Goal: Task Accomplishment & Management: Manage account settings

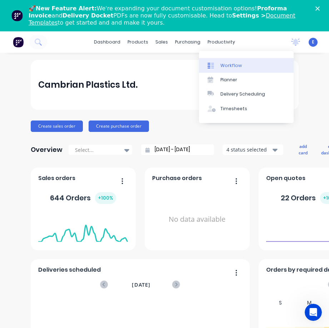
click at [220, 63] on div "Workflow" at bounding box center [230, 65] width 21 height 6
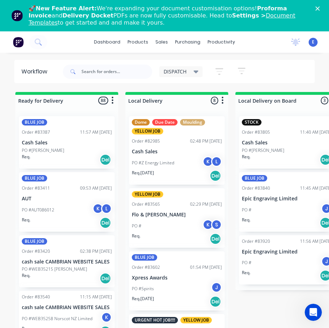
click at [319, 6] on icon "Close" at bounding box center [317, 8] width 4 height 4
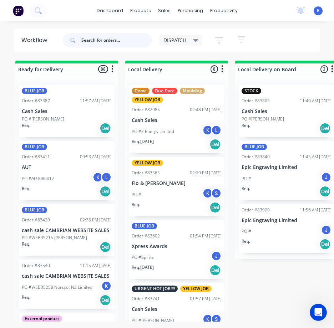
click at [93, 38] on input "text" at bounding box center [116, 40] width 71 height 14
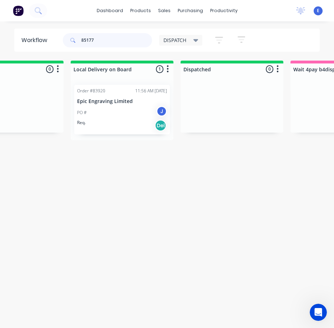
scroll to position [0, 168]
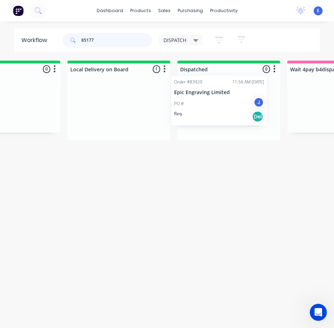
drag, startPoint x: 101, startPoint y: 117, endPoint x: 205, endPoint y: 107, distance: 103.9
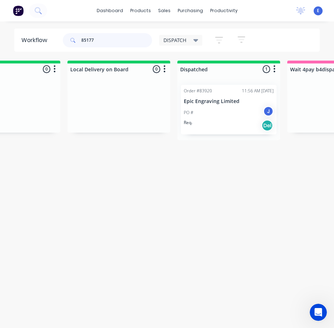
click at [98, 37] on input "85177" at bounding box center [116, 40] width 71 height 14
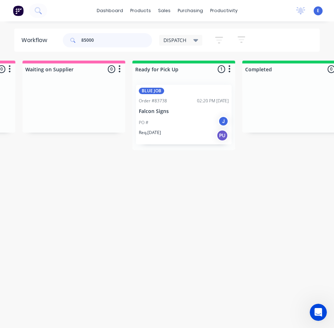
scroll to position [0, 771]
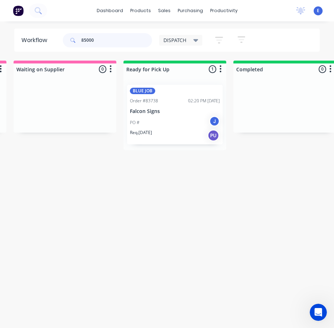
drag, startPoint x: 106, startPoint y: 38, endPoint x: 73, endPoint y: 28, distance: 34.1
click at [73, 28] on div "dashboard products sales purchasing productivity dashboard products Product Cat…" at bounding box center [167, 150] width 334 height 300
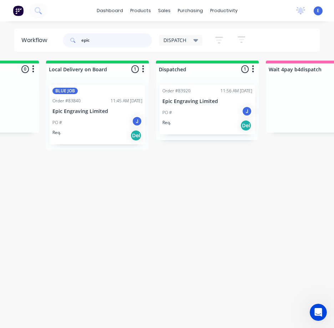
scroll to position [0, 213]
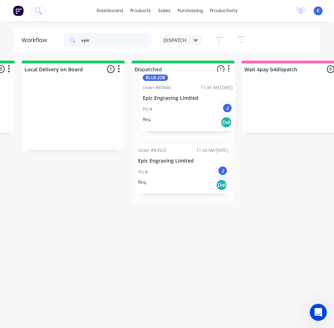
drag, startPoint x: 63, startPoint y: 130, endPoint x: 180, endPoint y: 117, distance: 117.1
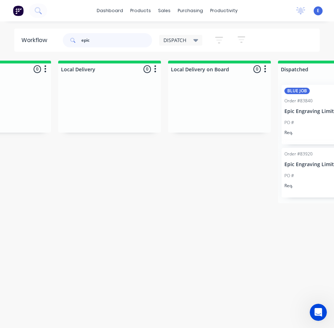
scroll to position [0, 0]
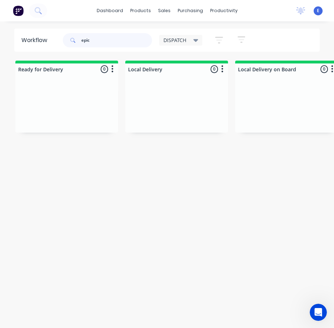
drag, startPoint x: 118, startPoint y: 40, endPoint x: 63, endPoint y: 21, distance: 58.5
click at [63, 21] on div "dashboard products sales purchasing productivity dashboard products Product Cat…" at bounding box center [167, 150] width 334 height 300
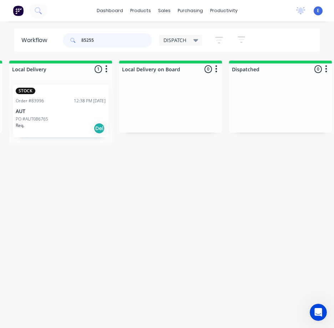
scroll to position [0, 122]
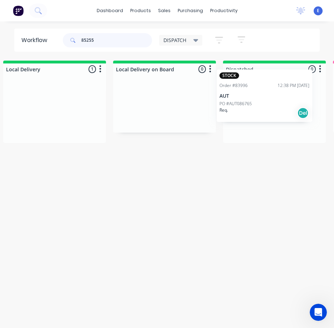
drag, startPoint x: 64, startPoint y: 126, endPoint x: 277, endPoint y: 110, distance: 213.9
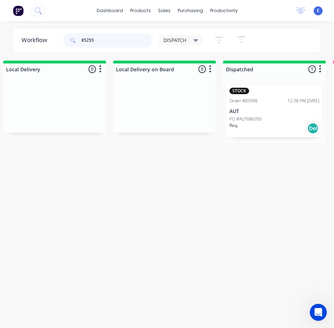
click at [100, 41] on input "85255" at bounding box center [116, 40] width 71 height 14
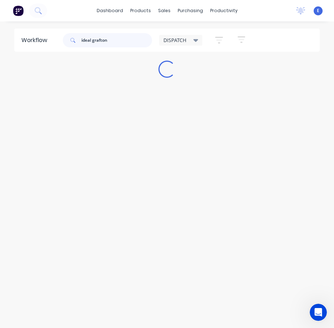
scroll to position [0, 0]
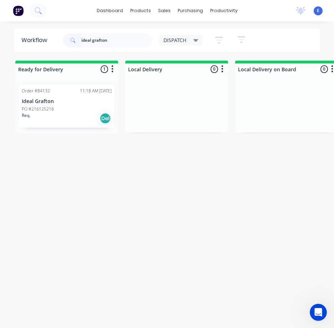
click at [78, 121] on div "Req. Del" at bounding box center [67, 118] width 90 height 12
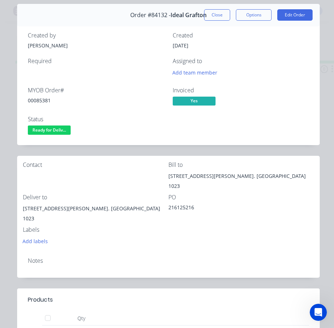
scroll to position [143, 0]
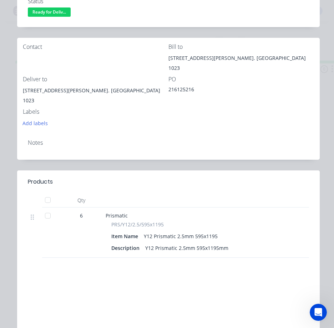
drag, startPoint x: 319, startPoint y: 127, endPoint x: 316, endPoint y: 126, distance: 3.6
click at [320, 127] on div "Order details Collaborate Checklists 0/0 Tracking Linked Orders Timeline Order …" at bounding box center [167, 126] width 320 height 480
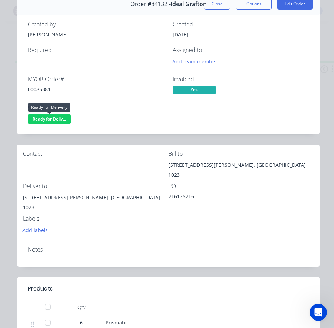
click at [56, 116] on span "Ready for Deliv..." at bounding box center [49, 119] width 43 height 9
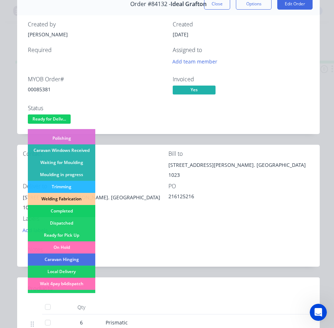
scroll to position [107, 0]
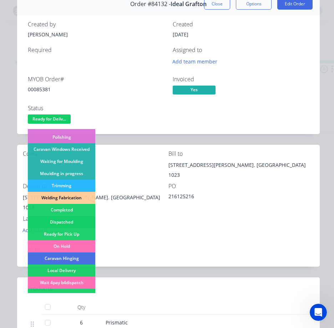
click at [72, 223] on div "Dispatched" at bounding box center [61, 222] width 67 height 12
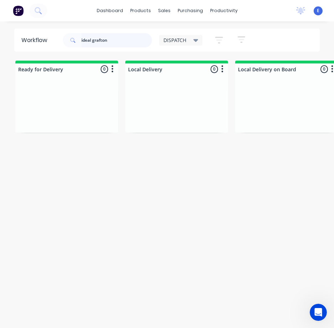
click at [117, 41] on input "ideal grafton" at bounding box center [116, 40] width 71 height 14
click at [116, 41] on input "ideal grafton" at bounding box center [116, 40] width 71 height 14
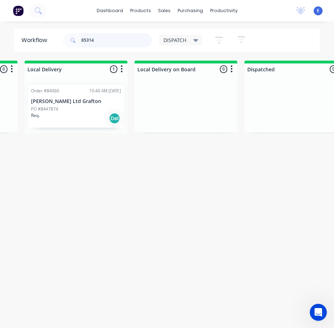
scroll to position [0, 107]
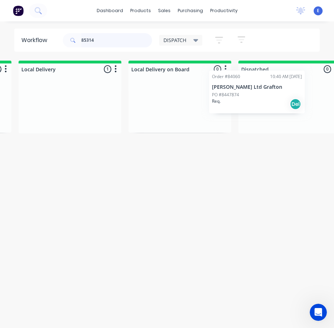
drag, startPoint x: 75, startPoint y: 118, endPoint x: 269, endPoint y: 105, distance: 194.1
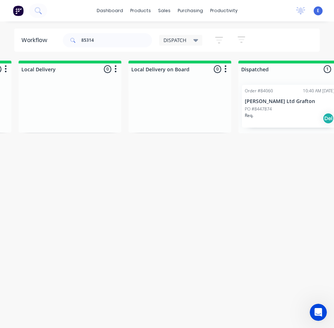
click at [202, 184] on div "Workflow 85314 DISPATCH Save new view None edit DISPATCH (Default) edit CUT SHO…" at bounding box center [167, 179] width 334 height 300
drag, startPoint x: 102, startPoint y: 42, endPoint x: 54, endPoint y: 37, distance: 48.8
click at [54, 37] on header "Workflow 85314 DISPATCH Save new view None edit DISPATCH (Default) edit CUT SHO…" at bounding box center [167, 40] width 306 height 23
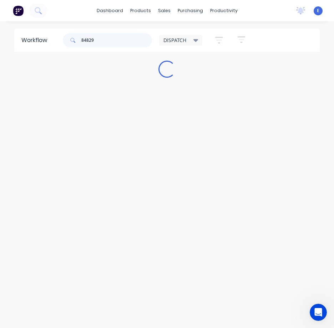
scroll to position [0, 0]
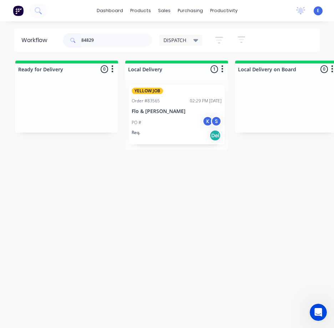
click at [168, 132] on div "Req. Del" at bounding box center [177, 135] width 90 height 12
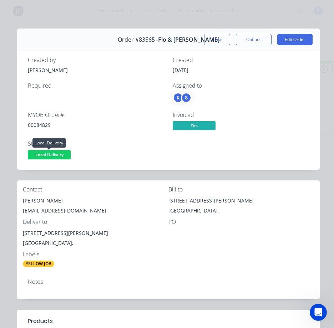
click at [58, 156] on span "Local Delivery" at bounding box center [49, 154] width 43 height 9
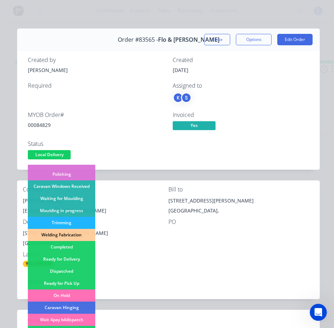
scroll to position [107, 0]
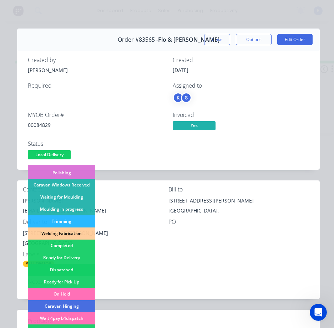
click at [67, 268] on div "Dispatched" at bounding box center [61, 270] width 67 height 12
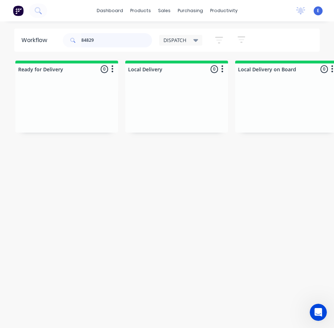
drag, startPoint x: 113, startPoint y: 40, endPoint x: 48, endPoint y: 52, distance: 66.0
click at [48, 52] on div "Workflow 84829 DISPATCH Save new view None edit DISPATCH (Default) edit CUT SHO…" at bounding box center [167, 179] width 334 height 300
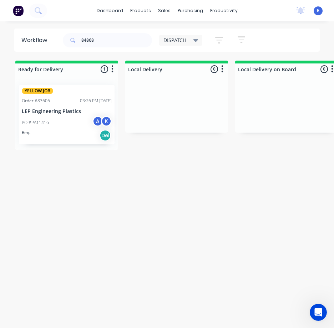
click at [55, 134] on div "Req. Del" at bounding box center [67, 135] width 90 height 12
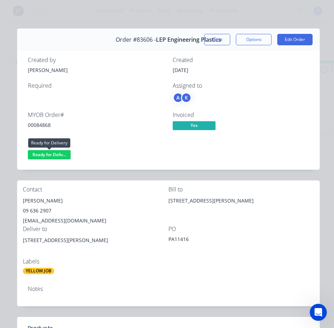
click at [60, 154] on span "Ready for Deliv..." at bounding box center [49, 154] width 43 height 9
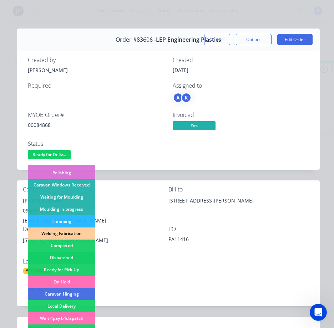
click at [80, 257] on div "Dispatched" at bounding box center [61, 258] width 67 height 12
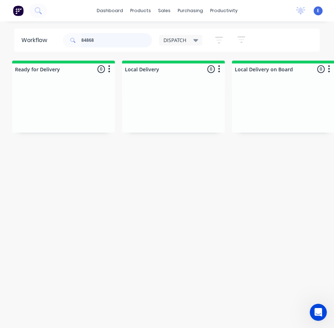
scroll to position [0, 0]
drag, startPoint x: 116, startPoint y: 45, endPoint x: 69, endPoint y: 44, distance: 46.8
click at [69, 44] on div "84868" at bounding box center [107, 40] width 89 height 14
click at [36, 157] on div "Workflow 84829 DISPATCH Save new view None edit DISPATCH (Default) edit CUT SHO…" at bounding box center [167, 179] width 334 height 300
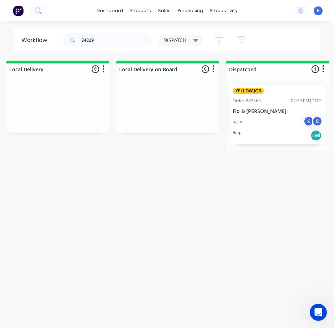
scroll to position [0, 143]
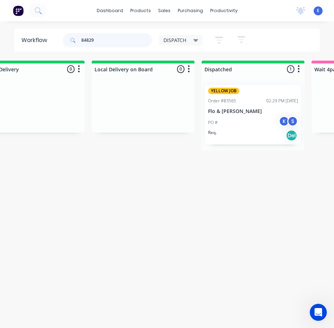
drag, startPoint x: 101, startPoint y: 36, endPoint x: 39, endPoint y: 33, distance: 61.8
click at [39, 33] on header "Workflow 84829 DISPATCH Save new view None edit DISPATCH (Default) edit CUT SHO…" at bounding box center [167, 40] width 306 height 23
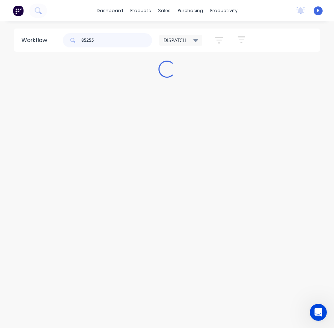
scroll to position [0, 0]
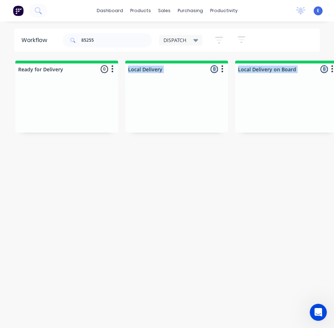
drag, startPoint x: 39, startPoint y: 143, endPoint x: 55, endPoint y: 144, distance: 16.2
click at [55, 143] on div "Ready for Delivery 0 Sort By Created date Required date Order number Customer n…" at bounding box center [167, 102] width 334 height 82
drag, startPoint x: 52, startPoint y: 181, endPoint x: 27, endPoint y: 146, distance: 42.8
click at [52, 180] on div "Workflow 85255 DISPATCH Save new view None edit DISPATCH (Default) edit CUT SHO…" at bounding box center [167, 179] width 334 height 300
drag, startPoint x: 104, startPoint y: 40, endPoint x: -1, endPoint y: 14, distance: 108.1
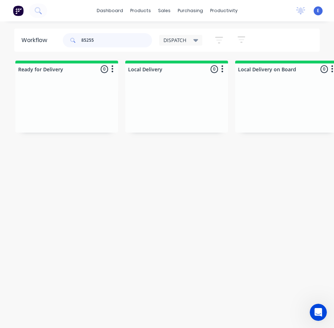
click at [0, 14] on html "dashboard products sales purchasing productivity dashboard products Product Cat…" at bounding box center [167, 150] width 334 height 300
type input "\"
click at [141, 287] on div "Workflow DISPATCH Save new view None edit DISPATCH (Default) edit CUT SHOP edit…" at bounding box center [167, 179] width 334 height 300
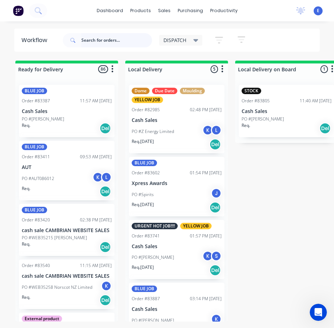
click at [102, 41] on input "text" at bounding box center [116, 40] width 71 height 14
type input "85239"
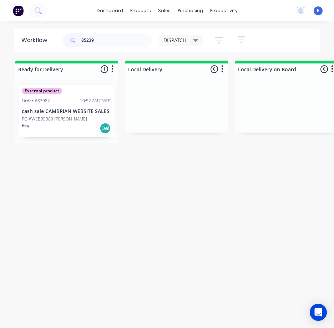
click at [70, 136] on div "External product Order #83982 10:52 AM 18/08/25 cash sale CAMBRIAN WEBSITE SALE…" at bounding box center [67, 111] width 96 height 52
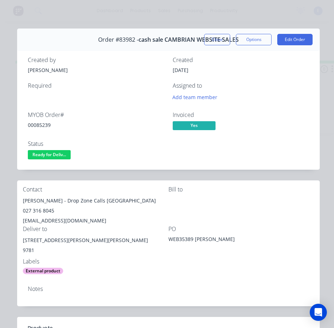
click at [39, 126] on div "00085239" at bounding box center [96, 124] width 136 height 7
copy div "00085239"
drag, startPoint x: 54, startPoint y: 201, endPoint x: 21, endPoint y: 206, distance: 32.8
click at [21, 206] on div "Contact james mason - Drop Zone Calls New Zealand 027 316 8045 mase_ot@hotmail.…" at bounding box center [168, 230] width 302 height 100
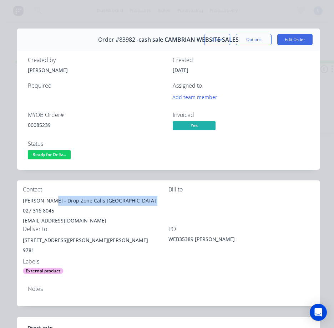
click at [69, 204] on div "james mason - Drop Zone Calls New Zealand" at bounding box center [96, 201] width 146 height 10
click at [58, 217] on div "mase_ot@hotmail.co.nz" at bounding box center [96, 221] width 146 height 10
drag, startPoint x: 54, startPoint y: 200, endPoint x: 21, endPoint y: 203, distance: 32.9
click at [19, 203] on div "Contact james mason - Drop Zone Calls New Zealand 027 316 8045 mase_ot@hotmail.…" at bounding box center [168, 230] width 302 height 100
copy div "james mason"
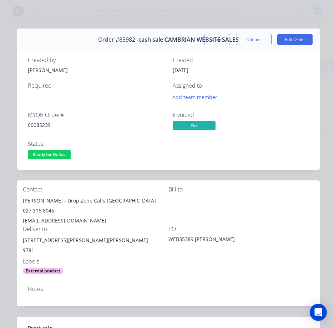
click at [59, 202] on div "james mason - Drop Zone Calls New Zealand" at bounding box center [96, 201] width 146 height 10
drag, startPoint x: 58, startPoint y: 202, endPoint x: 129, endPoint y: 203, distance: 70.6
click at [129, 203] on div "james mason - Drop Zone Calls New Zealand" at bounding box center [96, 201] width 146 height 10
drag, startPoint x: 108, startPoint y: 208, endPoint x: 58, endPoint y: 202, distance: 51.0
click at [58, 202] on div "james mason - Drop Zone Calls New Zealand" at bounding box center [96, 201] width 146 height 10
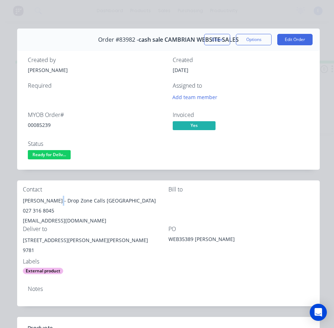
click at [58, 202] on div "james mason - Drop Zone Calls New Zealand" at bounding box center [96, 201] width 146 height 10
drag, startPoint x: 58, startPoint y: 202, endPoint x: 127, endPoint y: 201, distance: 68.5
click at [127, 201] on div "james mason - Drop Zone Calls New Zealand" at bounding box center [96, 201] width 146 height 10
copy div "Drop Zone Calls New Zealand"
click at [42, 209] on div "027 316 8045" at bounding box center [96, 211] width 146 height 10
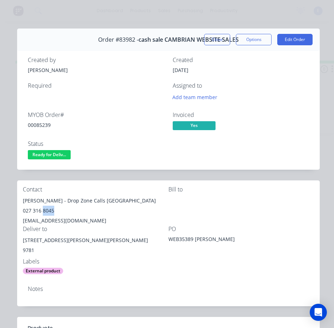
click at [42, 209] on div "027 316 8045" at bounding box center [96, 211] width 146 height 10
copy div "027 316 8045"
click at [60, 218] on div "mase_ot@hotmail.co.nz" at bounding box center [96, 221] width 146 height 10
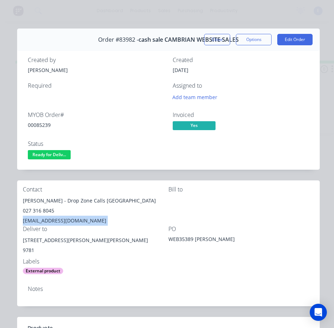
click at [60, 218] on div "mase_ot@hotmail.co.nz" at bounding box center [96, 221] width 146 height 10
copy div "mase_ot@hotmail.co.nz"
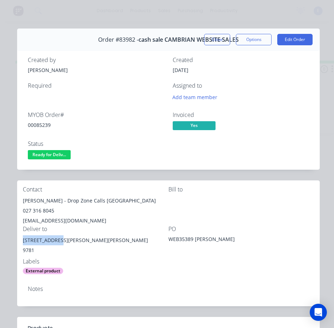
drag, startPoint x: 59, startPoint y: 240, endPoint x: 23, endPoint y: 239, distance: 35.7
click at [23, 239] on div "35 Crowe Road Winton" at bounding box center [96, 240] width 146 height 10
copy div "35 Crowe Road"
click at [112, 164] on div "Created by Jess Created 18/08/25 Required Assigned to Add team member MYOB Orde…" at bounding box center [168, 109] width 302 height 122
drag, startPoint x: 49, startPoint y: 155, endPoint x: 49, endPoint y: 162, distance: 6.8
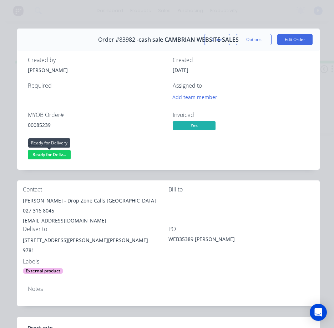
click at [49, 156] on span "Ready for Deliv..." at bounding box center [49, 154] width 43 height 9
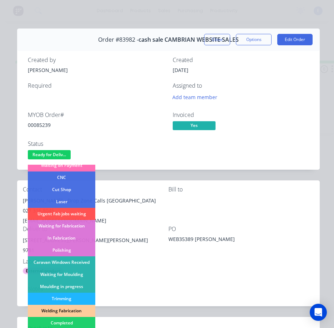
scroll to position [107, 0]
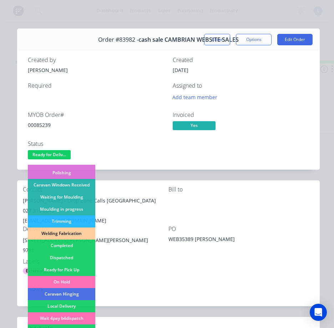
click at [73, 258] on div "Dispatched" at bounding box center [61, 258] width 67 height 12
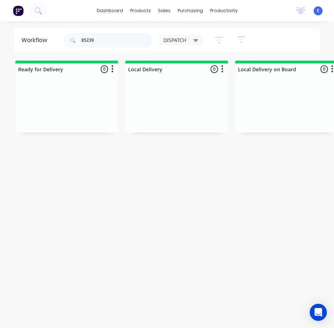
click at [103, 42] on input "85239" at bounding box center [116, 40] width 71 height 14
click at [103, 36] on input "85239" at bounding box center [116, 40] width 71 height 14
click at [105, 39] on input "85239" at bounding box center [116, 40] width 71 height 14
click at [106, 39] on input "85239" at bounding box center [116, 40] width 71 height 14
type input "85312"
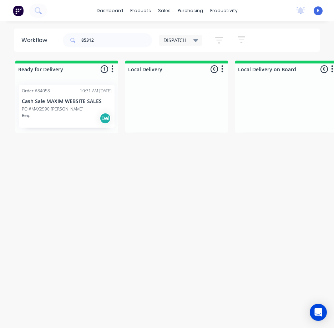
drag, startPoint x: 77, startPoint y: 129, endPoint x: 79, endPoint y: 118, distance: 11.2
click at [77, 129] on div "Order #84058 10:31 AM 20/08/25 Cash Sale MAXIM WEBSITE SALES PO #MAX2590 Aliste…" at bounding box center [66, 106] width 103 height 54
click at [80, 119] on div "Req. Del" at bounding box center [67, 118] width 90 height 12
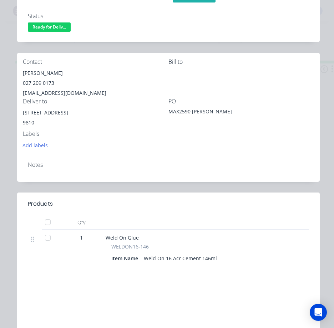
scroll to position [0, 0]
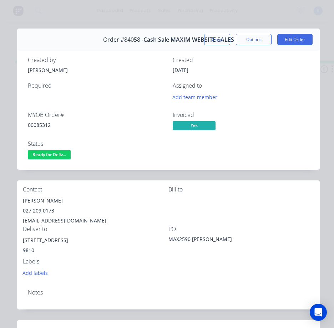
click at [33, 198] on div "Alister Pearce" at bounding box center [96, 201] width 146 height 10
copy div "Alister Pearce"
click at [45, 210] on div "027 209 0173" at bounding box center [96, 211] width 146 height 10
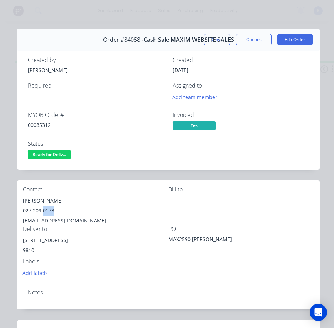
click at [46, 210] on div "027 209 0173" at bounding box center [96, 211] width 146 height 10
copy div "027 209 0173"
click at [53, 217] on div "alister@nind.co.nz" at bounding box center [96, 221] width 146 height 10
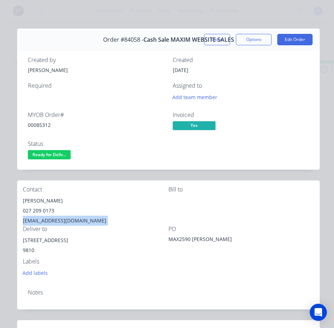
click at [53, 217] on div "alister@nind.co.nz" at bounding box center [96, 221] width 146 height 10
copy div "alister@nind.co.nz"
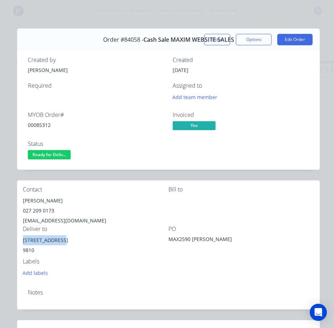
drag, startPoint x: 61, startPoint y: 239, endPoint x: 20, endPoint y: 239, distance: 41.0
click at [20, 239] on div "Contact Alister Pearce 027 209 0173 alister@nind.co.nz Bill to Deliver to 34 Ar…" at bounding box center [168, 231] width 302 height 103
copy div "34 Arena Avenue"
click at [42, 123] on div "00085312" at bounding box center [96, 124] width 136 height 7
click at [43, 124] on div "00085312" at bounding box center [96, 124] width 136 height 7
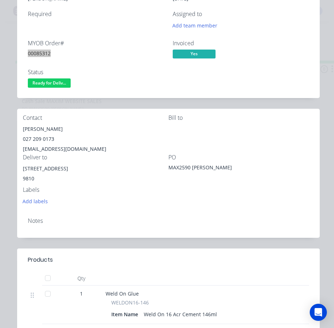
scroll to position [71, 0]
click at [61, 82] on span "Ready for Deliv..." at bounding box center [49, 83] width 43 height 9
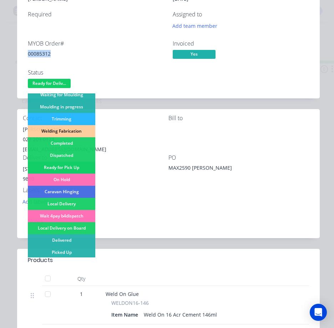
scroll to position [139, 0]
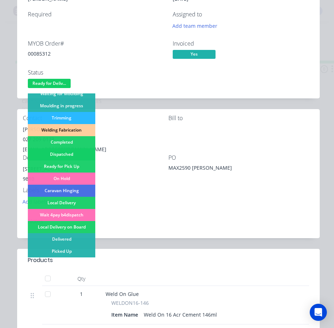
click at [78, 151] on div "Dispatched" at bounding box center [61, 154] width 67 height 12
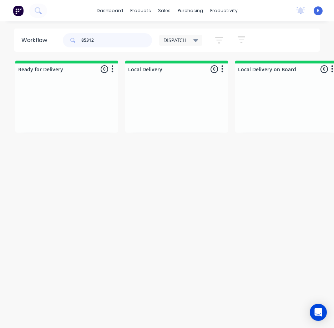
drag, startPoint x: 116, startPoint y: 42, endPoint x: 47, endPoint y: 37, distance: 68.6
click at [47, 37] on header "Workflow 85312 DISPATCH Save new view None edit DISPATCH (Default) edit CUT SHO…" at bounding box center [167, 40] width 306 height 23
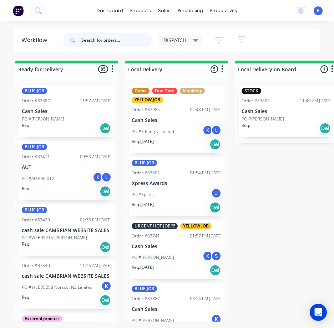
click at [101, 39] on input "text" at bounding box center [116, 40] width 71 height 14
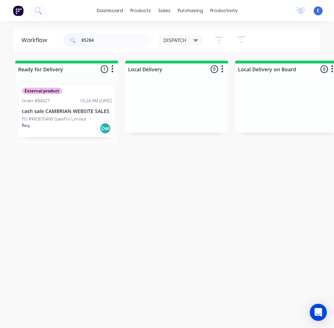
click at [88, 130] on div "Req. Del" at bounding box center [67, 128] width 90 height 12
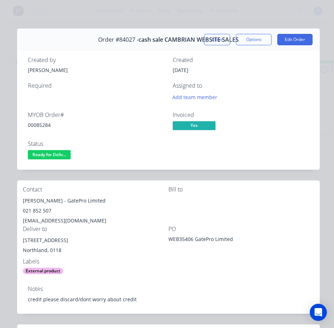
click at [41, 123] on div "00085284" at bounding box center [96, 124] width 136 height 7
click at [41, 126] on div "00085284" at bounding box center [96, 124] width 136 height 7
click at [54, 201] on div "Kyle Simpson - GatePro Limited" at bounding box center [96, 201] width 146 height 10
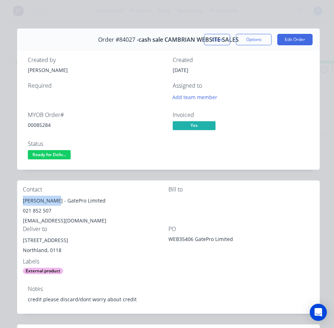
drag, startPoint x: 54, startPoint y: 201, endPoint x: 21, endPoint y: 197, distance: 33.8
click at [21, 197] on div "Contact Kyle Simpson - GatePro Limited 021 852 507 info@gatepro.co.nz Bill to D…" at bounding box center [168, 230] width 302 height 100
drag, startPoint x: 58, startPoint y: 201, endPoint x: 106, endPoint y: 200, distance: 47.1
click at [106, 200] on div "Kyle Simpson - GatePro Limited" at bounding box center [96, 201] width 146 height 10
click at [39, 211] on div "021 852 507" at bounding box center [96, 211] width 146 height 10
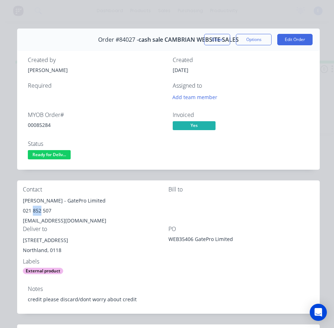
click at [39, 211] on div "021 852 507" at bounding box center [96, 211] width 146 height 10
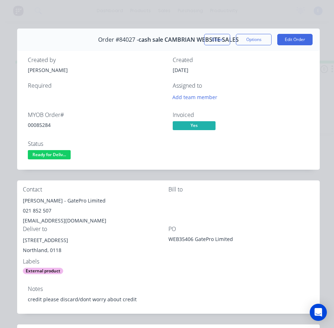
click at [57, 221] on div "info@gatepro.co.nz" at bounding box center [96, 221] width 146 height 10
click at [58, 220] on div "info@gatepro.co.nz" at bounding box center [96, 221] width 146 height 10
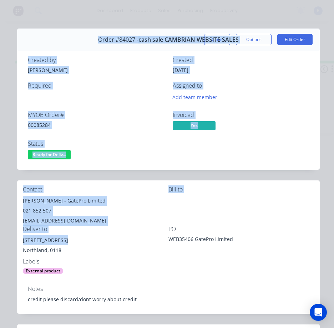
drag, startPoint x: 60, startPoint y: 243, endPoint x: 19, endPoint y: 244, distance: 41.4
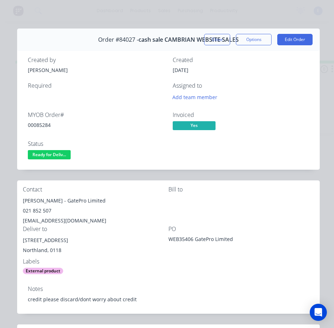
drag, startPoint x: 72, startPoint y: 250, endPoint x: 55, endPoint y: 243, distance: 18.6
click at [72, 250] on div "Northland, 0118" at bounding box center [96, 250] width 146 height 10
drag, startPoint x: 60, startPoint y: 242, endPoint x: 33, endPoint y: 243, distance: 26.8
click at [20, 239] on div "Contact Kyle Simpson - GatePro Limited 021 852 507 info@gatepro.co.nz Bill to D…" at bounding box center [168, 230] width 302 height 100
click at [93, 248] on div "Northland, 0118" at bounding box center [96, 250] width 146 height 10
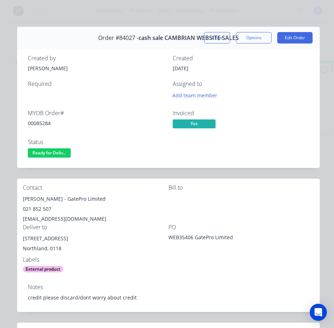
scroll to position [0, 0]
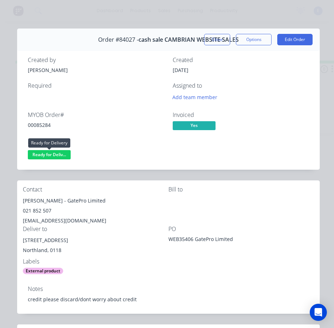
drag, startPoint x: 56, startPoint y: 156, endPoint x: 60, endPoint y: 164, distance: 9.6
click at [56, 156] on span "Ready for Deliv..." at bounding box center [49, 154] width 43 height 9
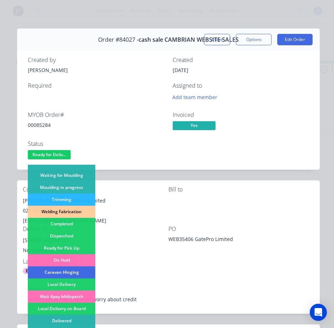
scroll to position [139, 0]
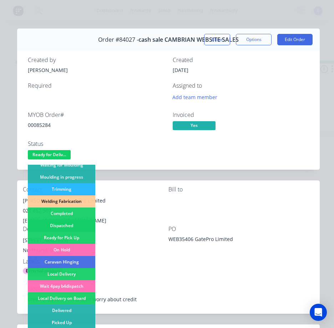
click at [73, 226] on div "Dispatched" at bounding box center [61, 226] width 67 height 12
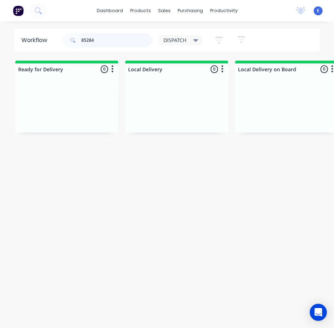
click at [110, 41] on input "85284" at bounding box center [116, 40] width 71 height 14
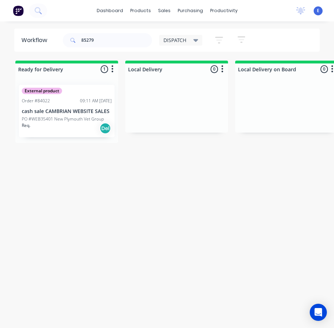
click at [72, 125] on div "Req. Del" at bounding box center [67, 128] width 90 height 12
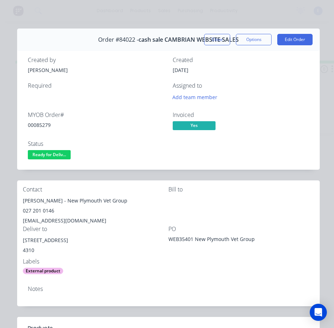
click at [41, 127] on div "00085279" at bounding box center [96, 124] width 136 height 7
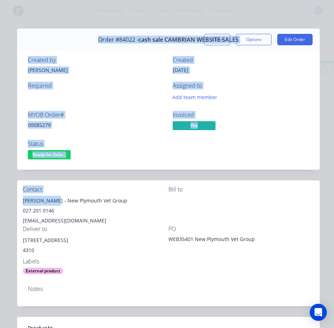
drag, startPoint x: 52, startPoint y: 200, endPoint x: 22, endPoint y: 200, distance: 29.6
click at [18, 200] on div "Contact Nikki Klemra - New Plymouth Vet Group 027 201 0146 joehart99@hotmail.co…" at bounding box center [168, 230] width 302 height 100
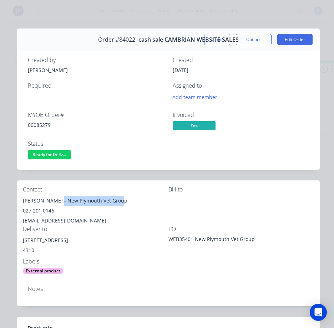
drag, startPoint x: 55, startPoint y: 202, endPoint x: 119, endPoint y: 204, distance: 65.0
click at [119, 204] on div "Nikki Klemra - New Plymouth Vet Group" at bounding box center [96, 201] width 146 height 10
click at [32, 208] on div "027 201 0146" at bounding box center [96, 211] width 146 height 10
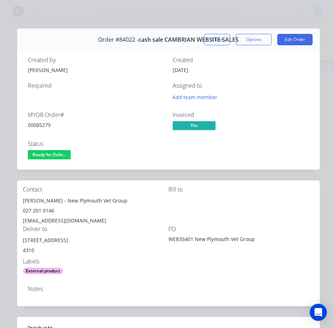
click at [43, 222] on div "joehart99@hotmail.com" at bounding box center [96, 221] width 146 height 10
click at [44, 222] on div "joehart99@hotmail.com" at bounding box center [96, 221] width 146 height 10
drag, startPoint x: 62, startPoint y: 241, endPoint x: 19, endPoint y: 240, distance: 43.2
click at [19, 240] on div "Contact Nikki Klemra - New Plymouth Vet Group 027 201 0146 joehart99@hotmail.co…" at bounding box center [168, 230] width 302 height 100
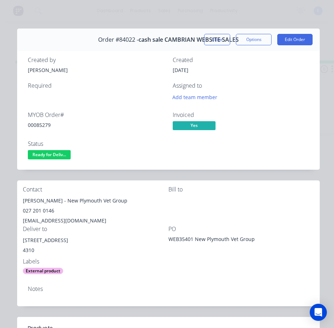
click at [245, 214] on div "Bill to" at bounding box center [241, 206] width 146 height 40
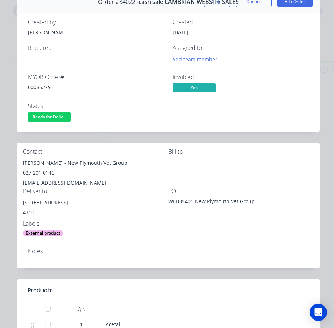
scroll to position [36, 0]
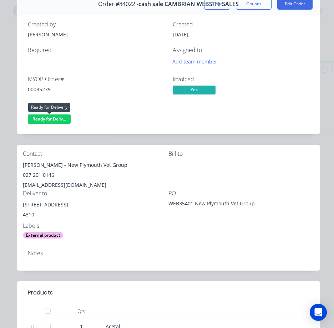
click at [61, 115] on span "Ready for Deliv..." at bounding box center [49, 119] width 43 height 9
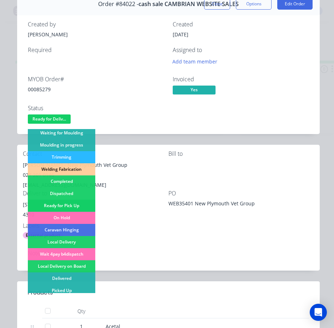
scroll to position [139, 0]
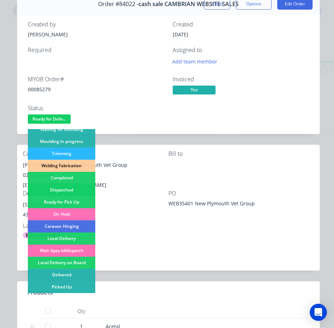
click at [72, 190] on div "Dispatched" at bounding box center [61, 190] width 67 height 12
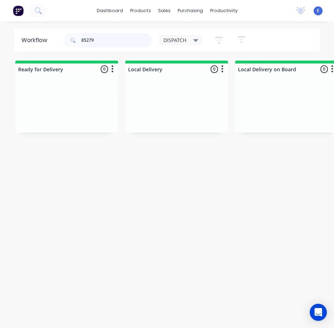
click at [108, 39] on input "85279" at bounding box center [116, 40] width 71 height 14
click at [81, 127] on div "Req. Del" at bounding box center [67, 128] width 90 height 12
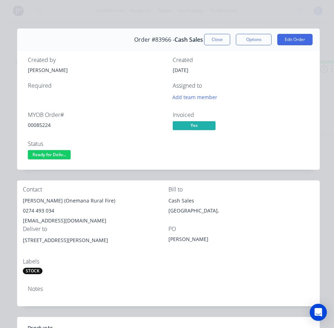
click at [44, 122] on div "00085224" at bounding box center [96, 124] width 136 height 7
drag, startPoint x: 45, startPoint y: 201, endPoint x: 21, endPoint y: 205, distance: 24.5
click at [21, 205] on div "Contact Jo Adams (Onemana Rural Fire) 0274 493 034 joadams1014@gmail.com Bill t…" at bounding box center [168, 230] width 302 height 100
click at [43, 213] on div "0274 493 034" at bounding box center [96, 211] width 146 height 10
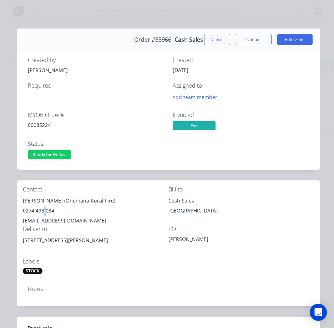
click at [43, 212] on div "0274 493 034" at bounding box center [96, 211] width 146 height 10
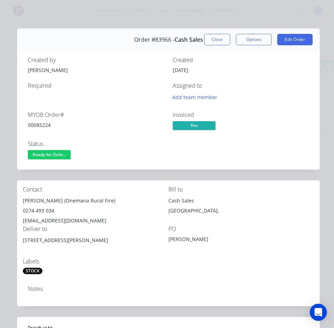
click at [47, 219] on div "joadams1014@gmail.com" at bounding box center [96, 221] width 146 height 10
click at [46, 219] on div "joadams1014@gmail.com" at bounding box center [96, 221] width 146 height 10
drag, startPoint x: 83, startPoint y: 239, endPoint x: 22, endPoint y: 239, distance: 61.0
click at [22, 239] on div "Contact Jo Adams (Onemana Rural Fire) 0274 493 034 joadams1014@gmail.com Bill t…" at bounding box center [168, 230] width 302 height 100
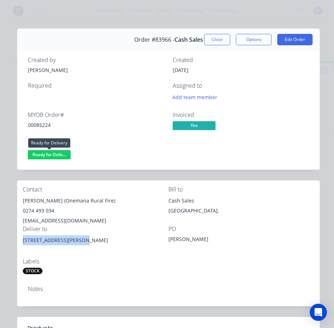
click at [60, 156] on span "Ready for Deliv..." at bounding box center [49, 154] width 43 height 9
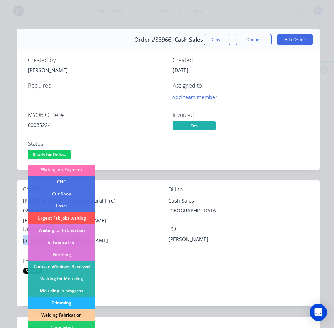
scroll to position [107, 0]
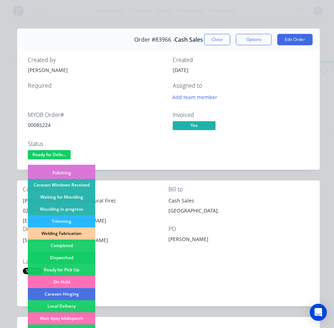
click at [82, 259] on div "Dispatched" at bounding box center [61, 258] width 67 height 12
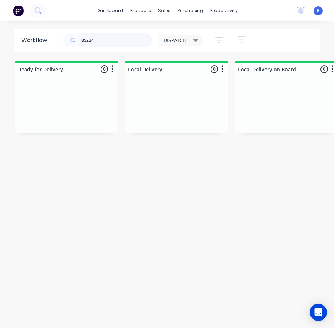
click at [116, 41] on input "85224" at bounding box center [116, 40] width 71 height 14
click at [117, 41] on input "85224" at bounding box center [116, 40] width 71 height 14
click at [118, 41] on input "85224" at bounding box center [116, 40] width 71 height 14
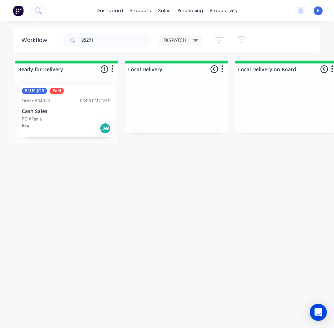
click at [83, 125] on div "Req. Del" at bounding box center [67, 128] width 90 height 12
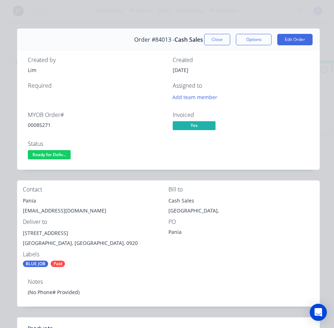
click at [48, 127] on div "00085271" at bounding box center [96, 124] width 136 height 7
click at [29, 202] on div "Pania" at bounding box center [96, 201] width 146 height 10
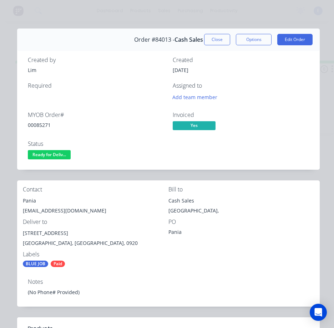
click at [56, 211] on div "dollywoppy@yahoo.com.au" at bounding box center [96, 211] width 146 height 10
drag, startPoint x: 61, startPoint y: 231, endPoint x: 25, endPoint y: 232, distance: 35.7
click at [21, 234] on div "Contact Pania dollywoppy@yahoo.com.au Bill to Cash Sales Auckland, Deliver to 2…" at bounding box center [168, 226] width 302 height 93
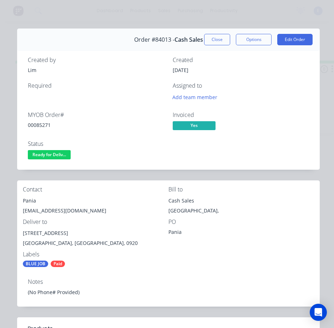
click at [105, 261] on div "BLUE JOB Paid" at bounding box center [96, 264] width 146 height 6
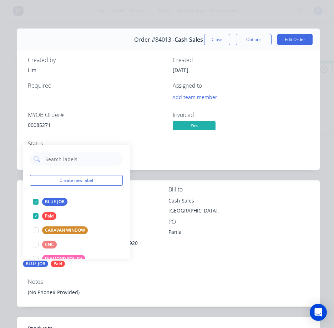
click at [154, 263] on div "BLUE JOB Paid" at bounding box center [96, 264] width 146 height 6
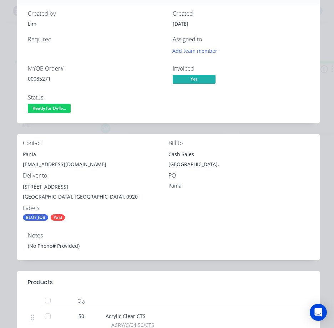
scroll to position [0, 0]
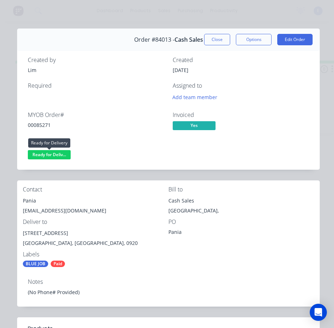
click at [48, 154] on span "Ready for Deliv..." at bounding box center [49, 154] width 43 height 9
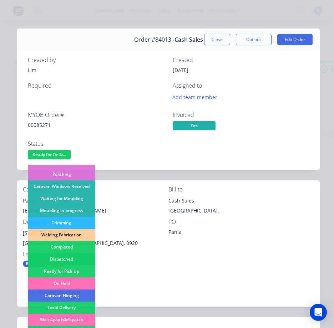
scroll to position [107, 0]
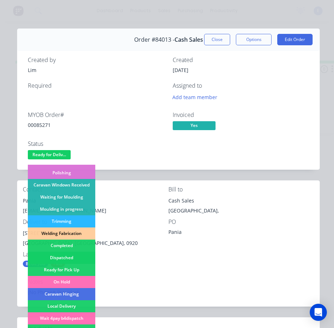
click at [71, 260] on div "Dispatched" at bounding box center [61, 258] width 67 height 12
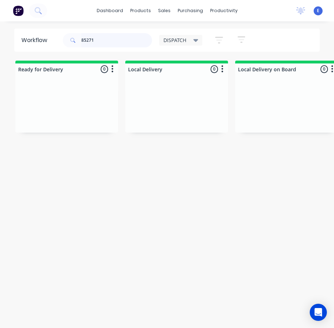
click at [117, 45] on input "85271" at bounding box center [116, 40] width 71 height 14
click at [117, 44] on input "85271" at bounding box center [116, 40] width 71 height 14
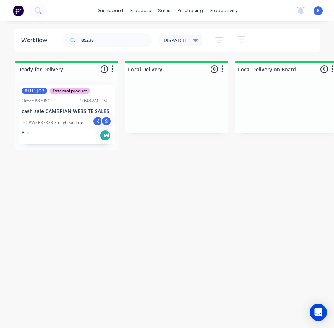
click at [76, 141] on div "Req. Del" at bounding box center [67, 135] width 90 height 12
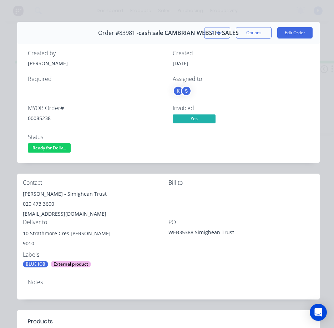
scroll to position [0, 0]
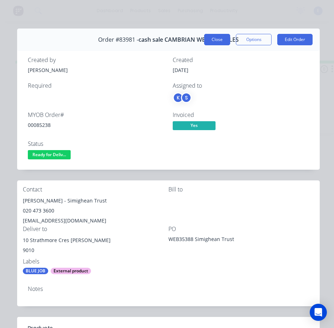
click at [220, 39] on button "Close" at bounding box center [217, 39] width 26 height 11
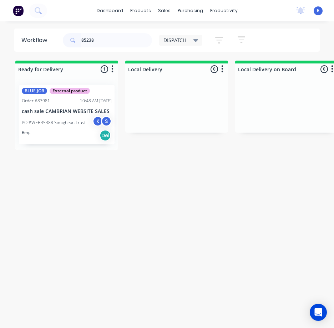
click at [67, 138] on div "Req. Del" at bounding box center [67, 135] width 90 height 12
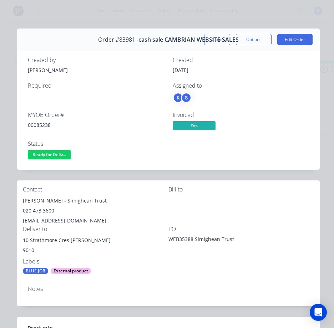
click at [32, 125] on div "00085238" at bounding box center [96, 124] width 136 height 7
click at [33, 125] on div "00085238" at bounding box center [96, 124] width 136 height 7
click at [34, 124] on div "00085238" at bounding box center [96, 124] width 136 height 7
click at [35, 125] on div "00085238" at bounding box center [96, 124] width 136 height 7
drag, startPoint x: 35, startPoint y: 125, endPoint x: 45, endPoint y: 124, distance: 10.0
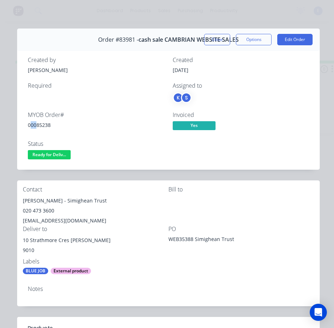
click at [38, 125] on div "00085238" at bounding box center [96, 124] width 136 height 7
click at [45, 123] on div "00085238" at bounding box center [96, 124] width 136 height 7
drag, startPoint x: 61, startPoint y: 202, endPoint x: 23, endPoint y: 200, distance: 38.6
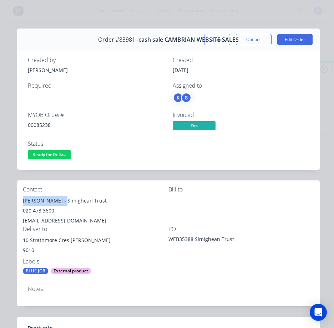
click at [23, 200] on div "Claire Simighean - Simighean Trust" at bounding box center [96, 201] width 146 height 10
drag, startPoint x: 67, startPoint y: 203, endPoint x: 154, endPoint y: 193, distance: 87.9
click at [154, 193] on div "Contact Claire Simighean - Simighean Trust 020 473 3600 s.simighean@gmail.com" at bounding box center [96, 206] width 146 height 40
click at [33, 213] on div "020 473 3600" at bounding box center [96, 211] width 146 height 10
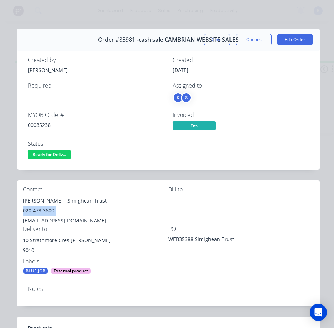
click at [33, 213] on div "020 473 3600" at bounding box center [96, 211] width 146 height 10
click at [57, 217] on div "s.simighean@gmail.com" at bounding box center [96, 221] width 146 height 10
click at [58, 217] on div "s.simighean@gmail.com" at bounding box center [96, 221] width 146 height 10
drag, startPoint x: 68, startPoint y: 240, endPoint x: 21, endPoint y: 241, distance: 47.4
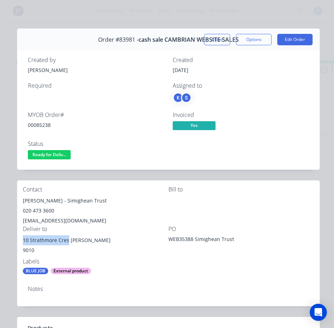
click at [21, 241] on div "Contact Claire Simighean - Simighean Trust 020 473 3600 s.simighean@gmail.com B…" at bounding box center [168, 230] width 302 height 100
click at [54, 153] on span "Ready for Deliv..." at bounding box center [49, 154] width 43 height 9
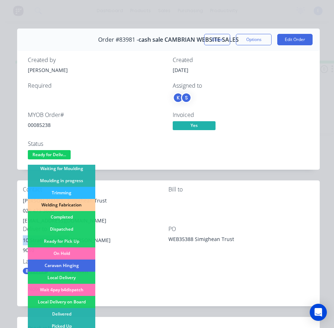
scroll to position [139, 0]
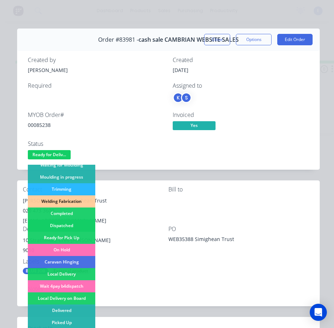
click at [72, 225] on div "Dispatched" at bounding box center [61, 226] width 67 height 12
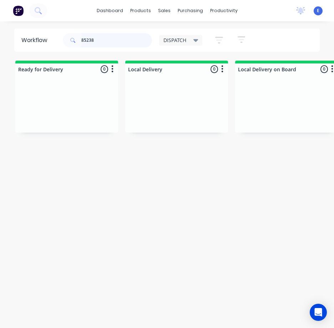
click at [123, 42] on input "85238" at bounding box center [116, 40] width 71 height 14
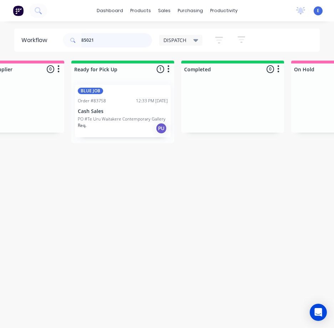
scroll to position [0, 826]
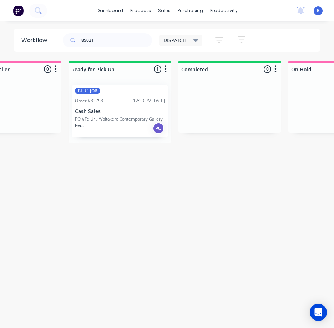
click at [125, 133] on div "Req. PU" at bounding box center [120, 128] width 90 height 12
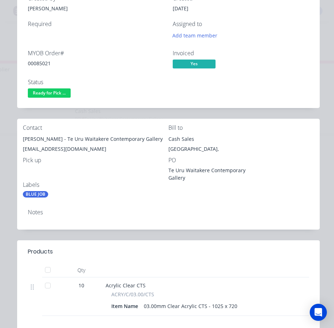
scroll to position [0, 0]
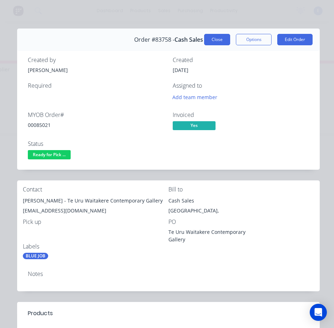
click at [215, 35] on button "Close" at bounding box center [217, 39] width 26 height 11
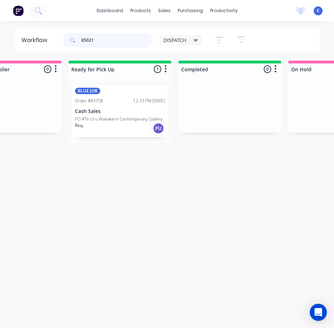
click at [104, 36] on input "85021" at bounding box center [116, 40] width 71 height 14
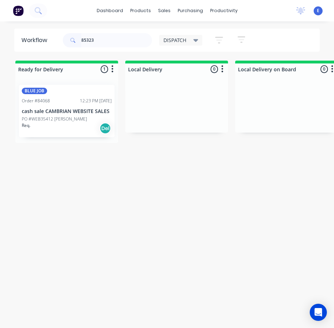
click at [89, 127] on div "Req. Del" at bounding box center [67, 128] width 90 height 12
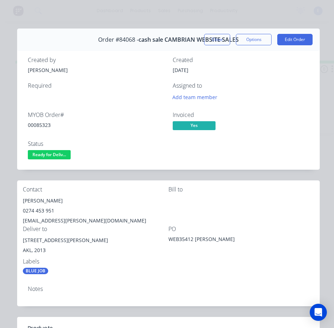
click at [39, 124] on div "00085323" at bounding box center [96, 124] width 136 height 7
drag, startPoint x: 46, startPoint y: 199, endPoint x: 18, endPoint y: 205, distance: 28.8
click at [18, 205] on div "Contact Adiney lal - Jonel Hydraulics 0274 453 951 ws@jonel.co.nz Bill to Deliv…" at bounding box center [168, 230] width 302 height 100
drag, startPoint x: 49, startPoint y: 202, endPoint x: 88, endPoint y: 205, distance: 40.1
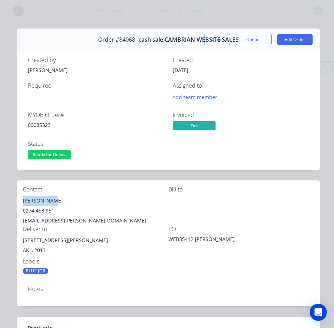
click at [103, 201] on div "Adiney lal - Jonel Hydraulics" at bounding box center [96, 201] width 146 height 10
click at [37, 210] on div "0274 453 951" at bounding box center [96, 211] width 146 height 10
click at [48, 218] on div "ws@jonel.co.nz" at bounding box center [96, 221] width 146 height 10
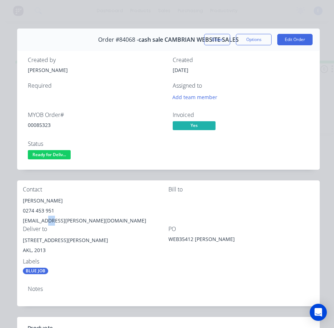
click at [48, 218] on div "ws@jonel.co.nz" at bounding box center [96, 221] width 146 height 10
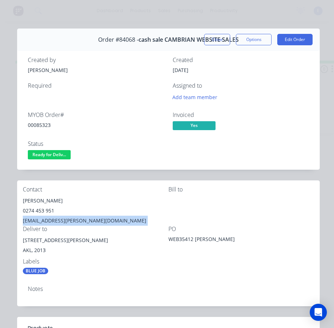
click at [48, 218] on div "ws@jonel.co.nz" at bounding box center [96, 221] width 146 height 10
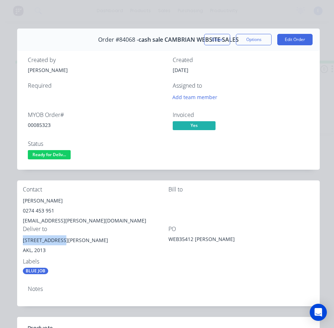
drag, startPoint x: 58, startPoint y: 241, endPoint x: 20, endPoint y: 243, distance: 37.9
click at [20, 243] on div "Contact Adiney lal - Jonel Hydraulics 0274 453 951 ws@jonel.co.nz Bill to Deliv…" at bounding box center [168, 230] width 302 height 100
drag, startPoint x: 64, startPoint y: 153, endPoint x: 63, endPoint y: 158, distance: 5.1
click at [63, 154] on span "Ready for Deliv..." at bounding box center [49, 154] width 43 height 9
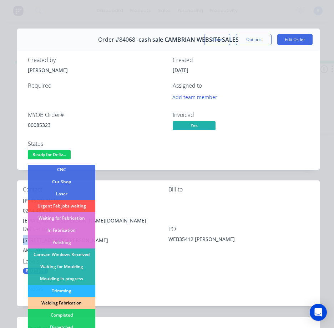
scroll to position [107, 0]
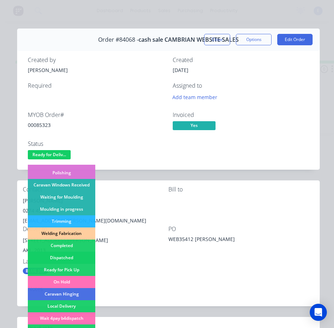
click at [78, 255] on div "Dispatched" at bounding box center [61, 258] width 67 height 12
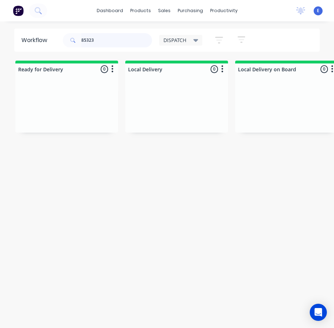
click at [105, 42] on input "85323" at bounding box center [116, 40] width 71 height 14
click at [104, 41] on input "85323" at bounding box center [116, 40] width 71 height 14
click at [68, 118] on div "Req. Del" at bounding box center [67, 118] width 90 height 12
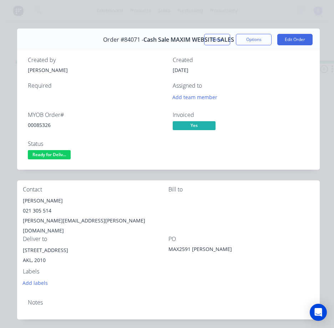
click at [31, 199] on div "Gary Henry" at bounding box center [96, 201] width 146 height 10
click at [39, 210] on div "021 305 514" at bounding box center [96, 211] width 146 height 10
click at [39, 209] on div "021 305 514" at bounding box center [96, 211] width 146 height 10
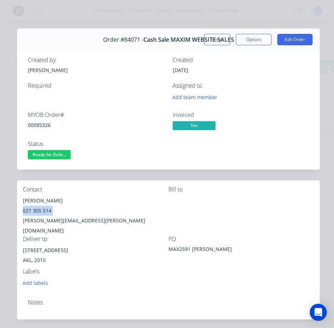
click at [39, 209] on div "021 305 514" at bounding box center [96, 211] width 146 height 10
click at [45, 222] on div "gary.henry@constructors.co.nz" at bounding box center [96, 226] width 146 height 20
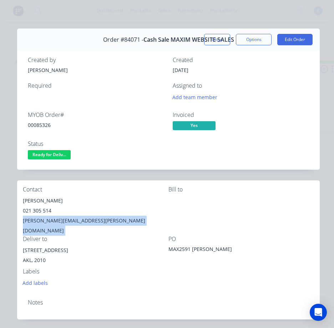
click at [45, 222] on div "gary.henry@constructors.co.nz" at bounding box center [96, 226] width 146 height 20
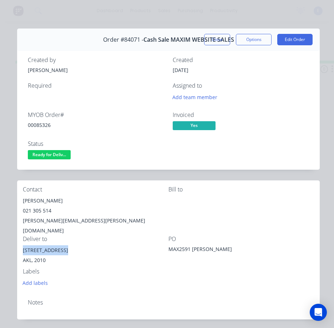
drag, startPoint x: 64, startPoint y: 240, endPoint x: 36, endPoint y: 239, distance: 28.2
click at [20, 241] on div "Contact Gary Henry 021 305 514 gary.henry@constructors.co.nz Bill to Deliver to…" at bounding box center [168, 236] width 302 height 113
click at [68, 256] on div "20 Miramar Place Pakuranga AKL, 2010" at bounding box center [96, 256] width 146 height 23
click at [43, 125] on div "00085326" at bounding box center [96, 124] width 136 height 7
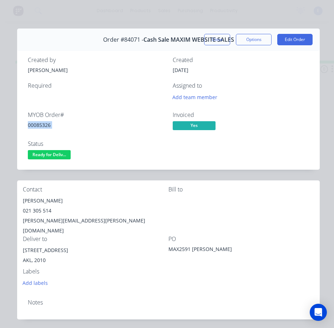
click at [43, 125] on div "00085326" at bounding box center [96, 124] width 136 height 7
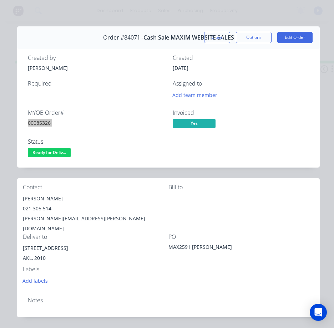
scroll to position [0, 0]
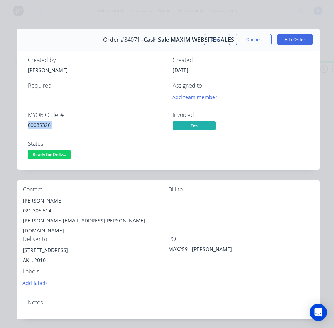
click at [61, 154] on span "Ready for Deliv..." at bounding box center [49, 154] width 43 height 9
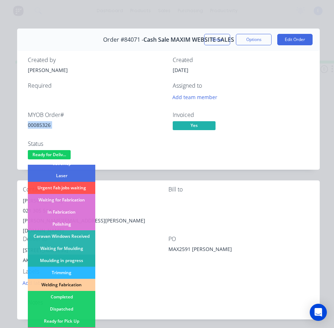
scroll to position [139, 0]
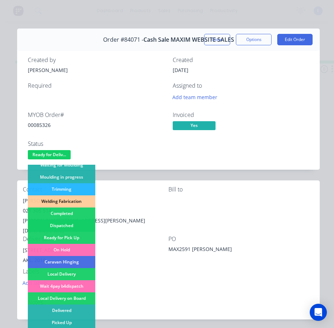
click at [66, 223] on div "Dispatched" at bounding box center [61, 226] width 67 height 12
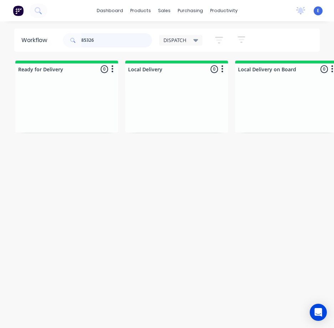
click at [101, 44] on input "85326" at bounding box center [116, 40] width 71 height 14
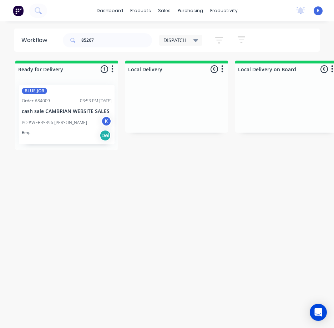
click at [59, 143] on div "BLUE JOB Order #84009 03:53 PM 20/08/25 cash sale CAMBRIAN WEBSITE SALES PO #WE…" at bounding box center [67, 115] width 96 height 60
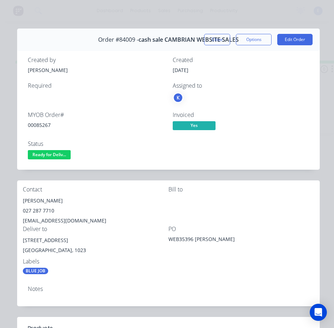
click at [38, 122] on div "00085267" at bounding box center [96, 124] width 136 height 7
click at [43, 201] on div "Steve Simighean" at bounding box center [96, 201] width 146 height 10
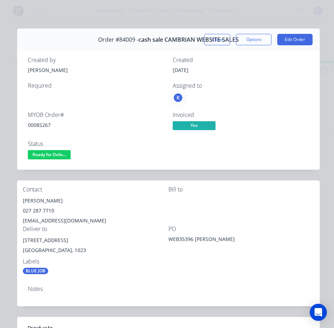
click at [37, 211] on div "027 287 7710" at bounding box center [96, 211] width 146 height 10
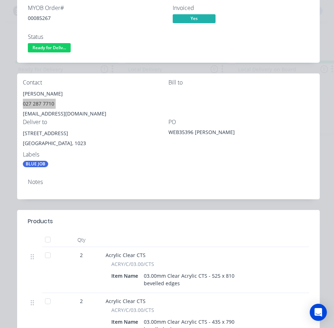
scroll to position [0, 0]
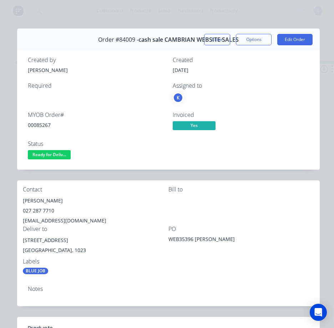
click at [51, 219] on div "s.simighean@gmail.com" at bounding box center [96, 221] width 146 height 10
click at [50, 219] on div "s.simighean@gmail.com" at bounding box center [96, 221] width 146 height 10
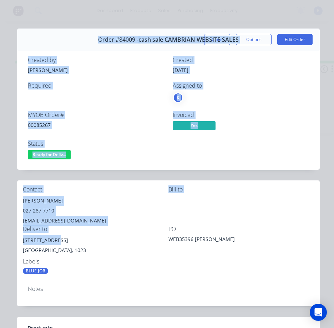
drag, startPoint x: 59, startPoint y: 241, endPoint x: 26, endPoint y: 243, distance: 33.6
click at [17, 243] on div "Contact Steve Simighean 027 287 7710 s.simighean@gmail.com Bill to Deliver to 3…" at bounding box center [168, 230] width 302 height 100
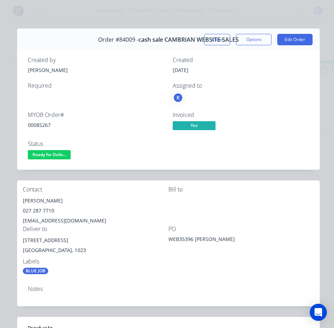
click at [156, 233] on div "Deliver to 30 Marama Ave Epsom Auckland, 1023" at bounding box center [96, 242] width 146 height 32
click at [59, 156] on span "Ready for Deliv..." at bounding box center [49, 154] width 43 height 9
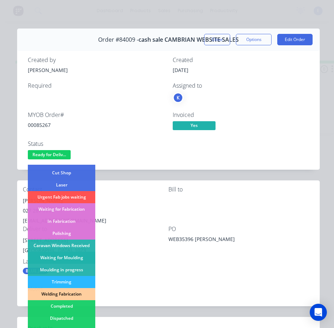
scroll to position [107, 0]
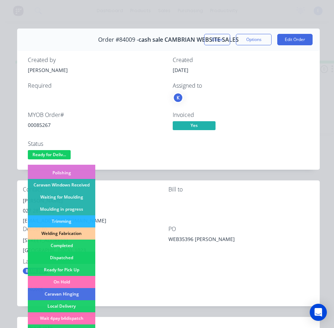
click at [56, 254] on div "Dispatched" at bounding box center [61, 258] width 67 height 12
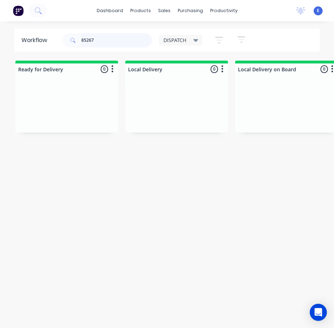
click at [108, 40] on input "85267" at bounding box center [116, 40] width 71 height 14
click at [109, 40] on input "85267" at bounding box center [116, 40] width 71 height 14
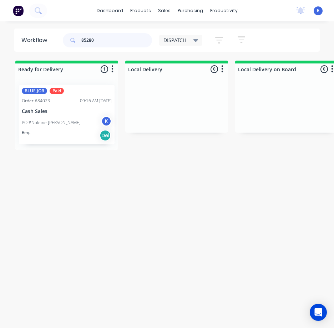
type input "85280"
click at [66, 130] on div "Req. Del" at bounding box center [67, 135] width 90 height 12
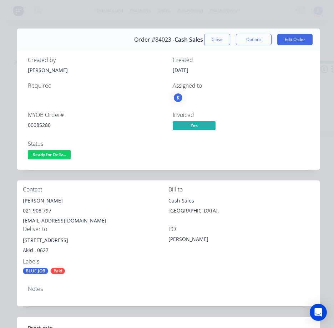
click at [45, 123] on div "00085280" at bounding box center [96, 124] width 136 height 7
click at [66, 201] on div "Noleine Tyler-Davies" at bounding box center [96, 201] width 146 height 10
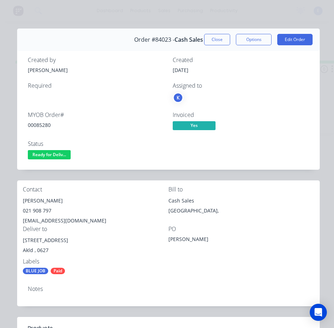
click at [45, 220] on div "noleine@xtra.co.nz" at bounding box center [96, 221] width 146 height 10
click at [46, 209] on div "021 908 797" at bounding box center [96, 211] width 146 height 10
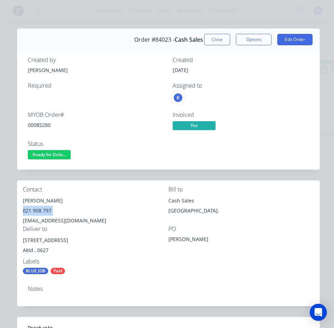
click at [46, 209] on div "021 908 797" at bounding box center [96, 211] width 146 height 10
click at [49, 220] on div "noleine@xtra.co.nz" at bounding box center [96, 221] width 146 height 10
click at [49, 219] on div "noleine@xtra.co.nz" at bounding box center [96, 221] width 146 height 10
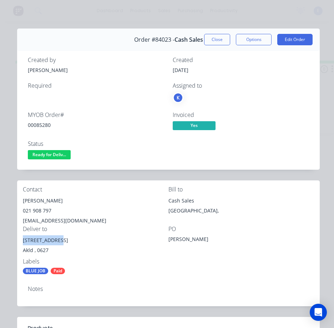
drag, startPoint x: 57, startPoint y: 241, endPoint x: 23, endPoint y: 244, distance: 34.0
click at [22, 245] on div "Contact Noleine Tyler-Davies 021 908 797 noleine@xtra.co.nz Bill to Cash Sales …" at bounding box center [168, 230] width 302 height 100
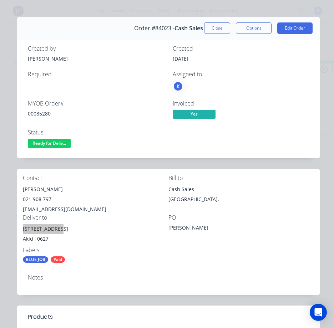
scroll to position [0, 0]
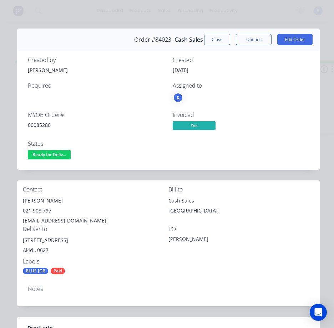
click at [110, 231] on div "Deliver to" at bounding box center [96, 229] width 146 height 7
